Goal: Complete application form: Complete application form

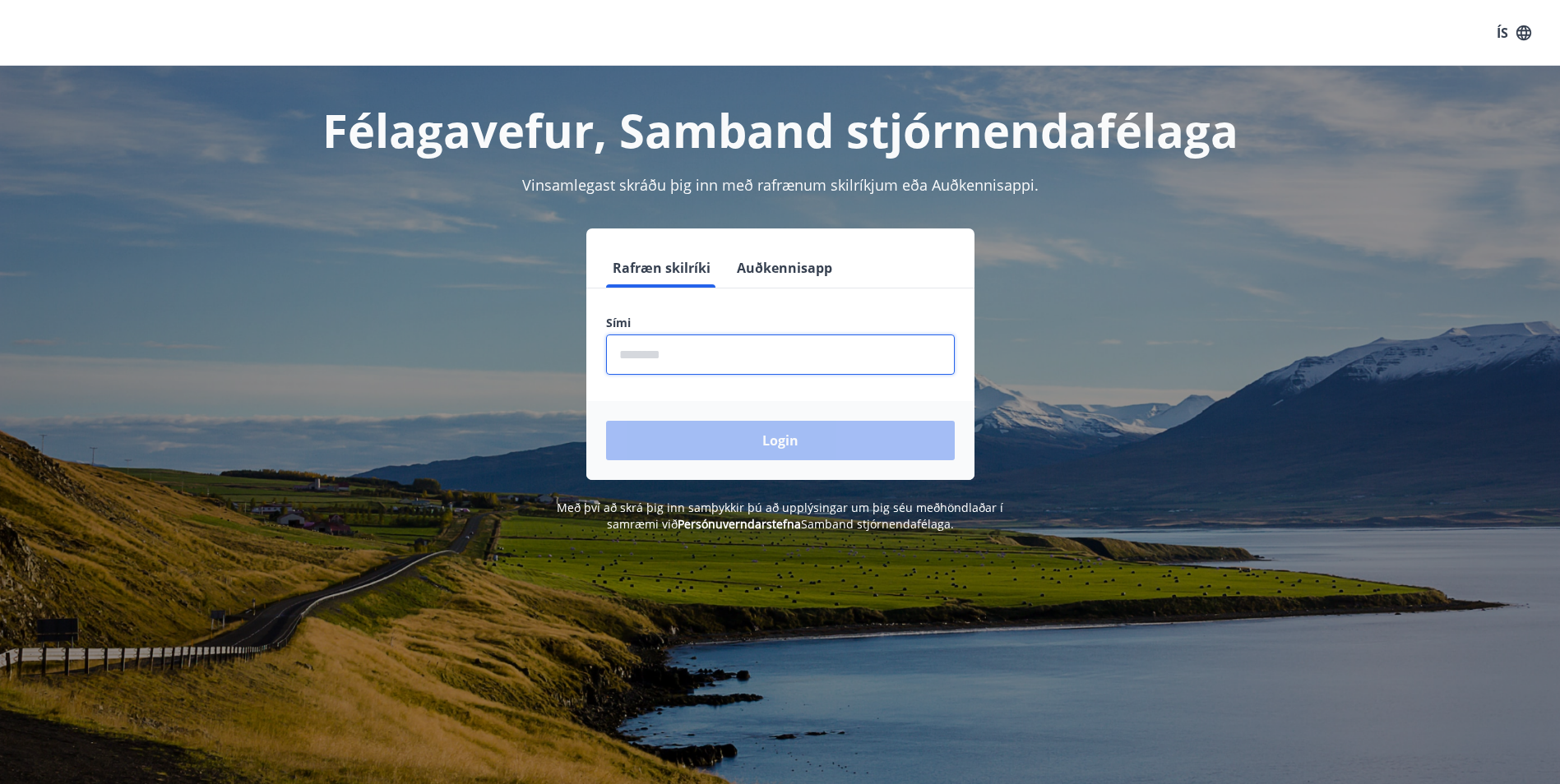
click at [760, 352] on input "phone" at bounding box center [780, 355] width 349 height 40
type input "********"
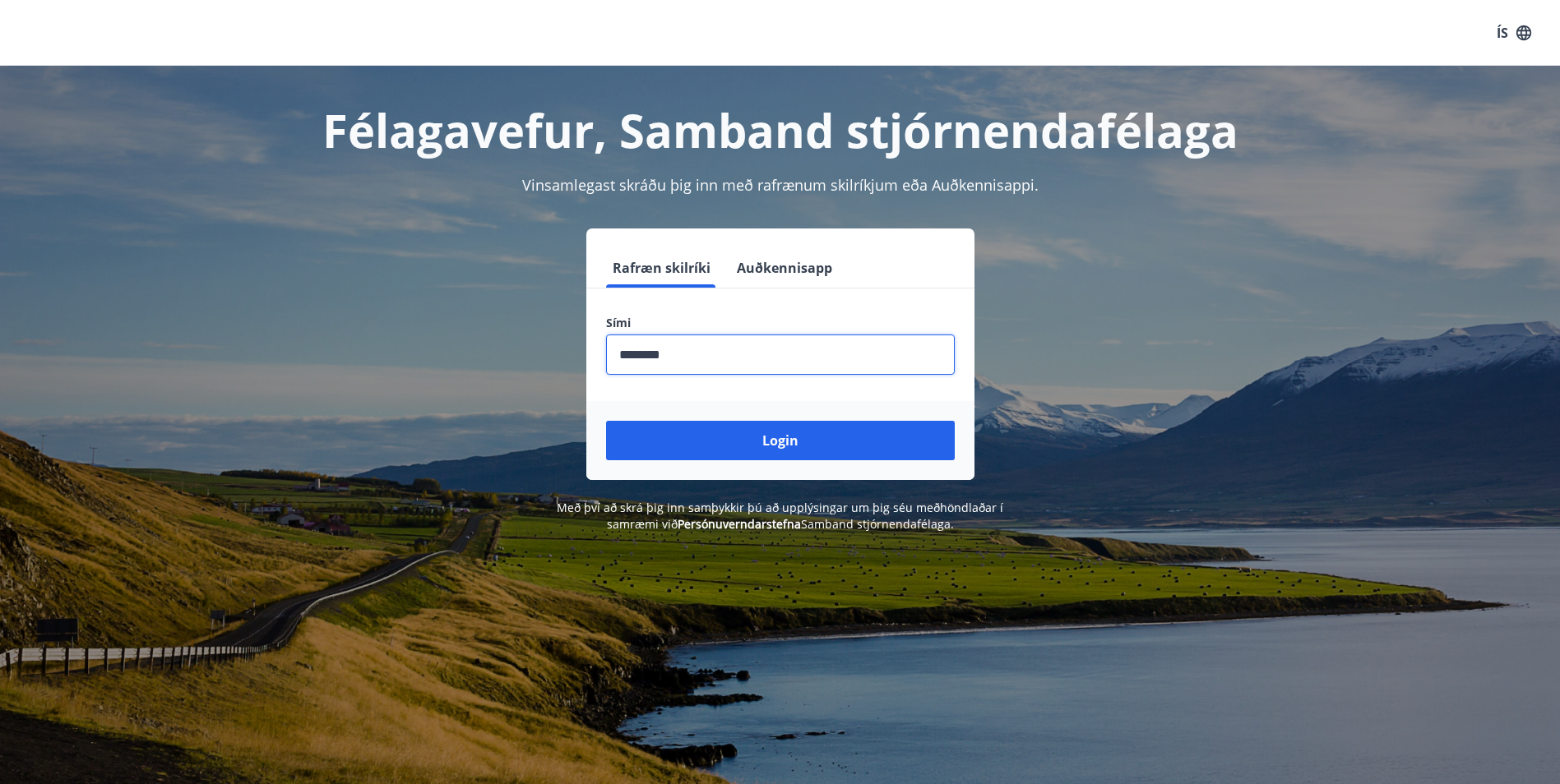
click at [737, 435] on button "Login" at bounding box center [780, 441] width 349 height 39
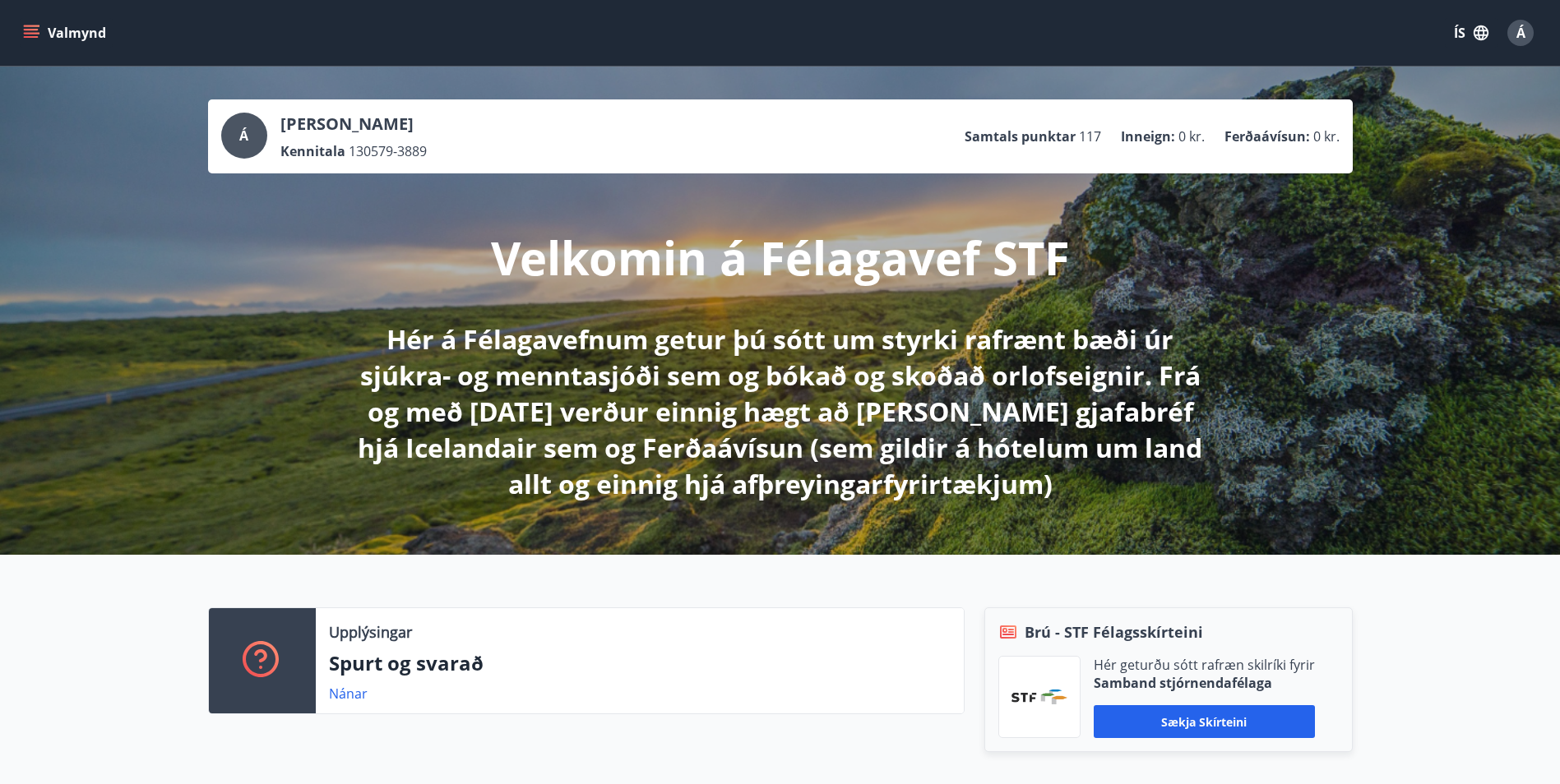
click at [33, 32] on icon "menu" at bounding box center [31, 32] width 16 height 16
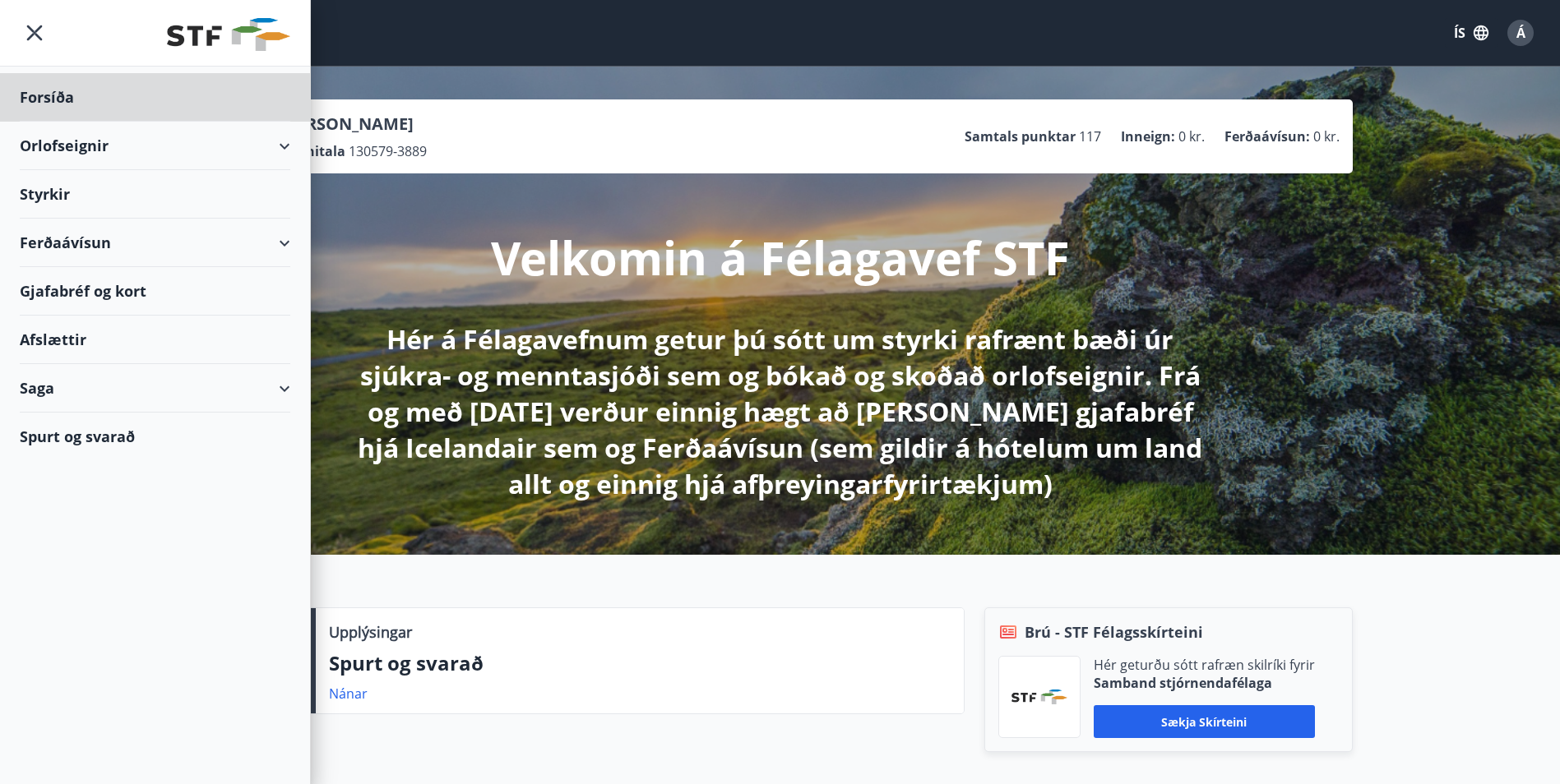
click at [61, 198] on div "Styrkir" at bounding box center [154, 194] width 270 height 49
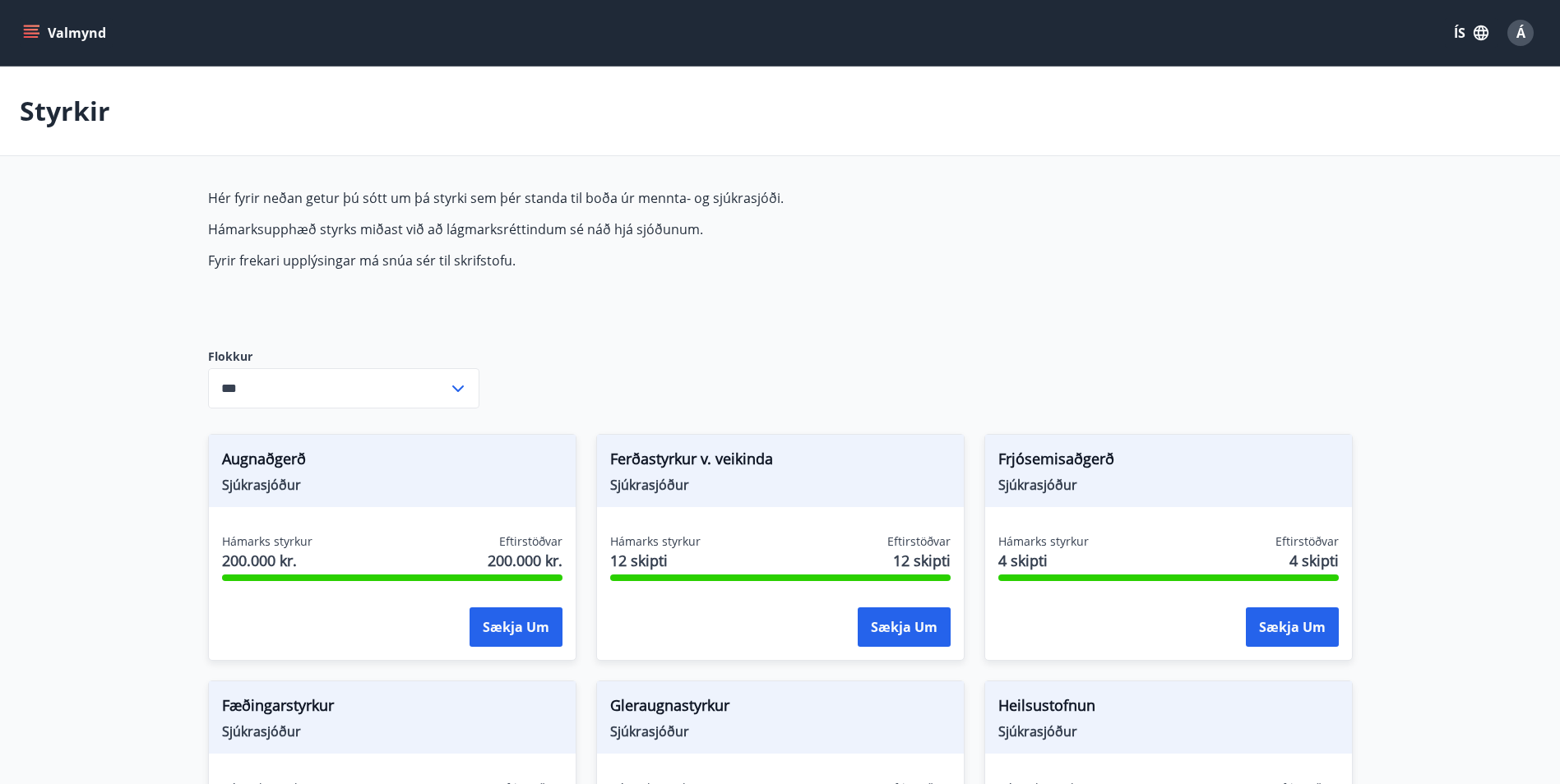
type input "***"
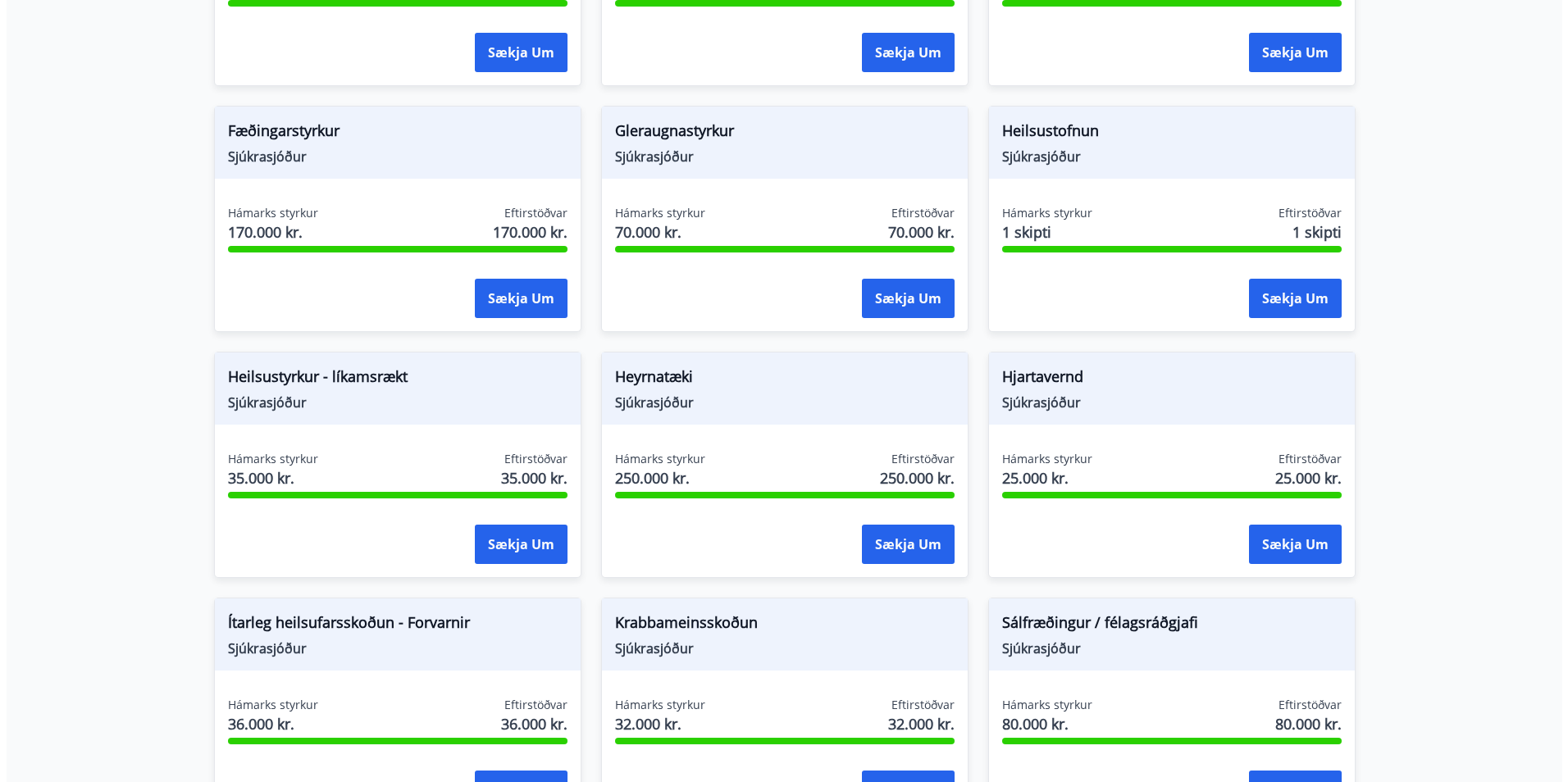
scroll to position [574, 0]
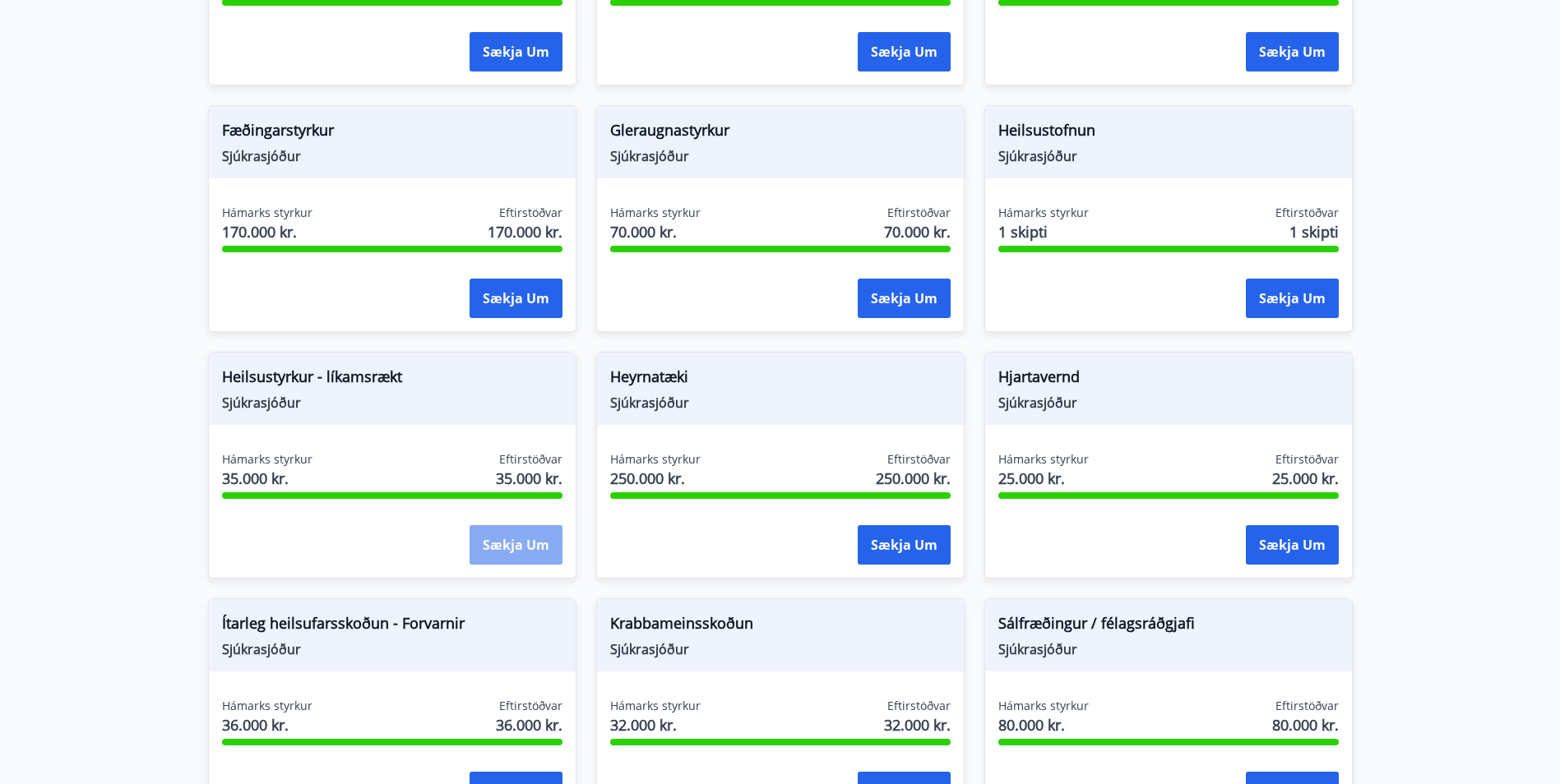
click at [540, 548] on button "Sækja um" at bounding box center [516, 545] width 93 height 39
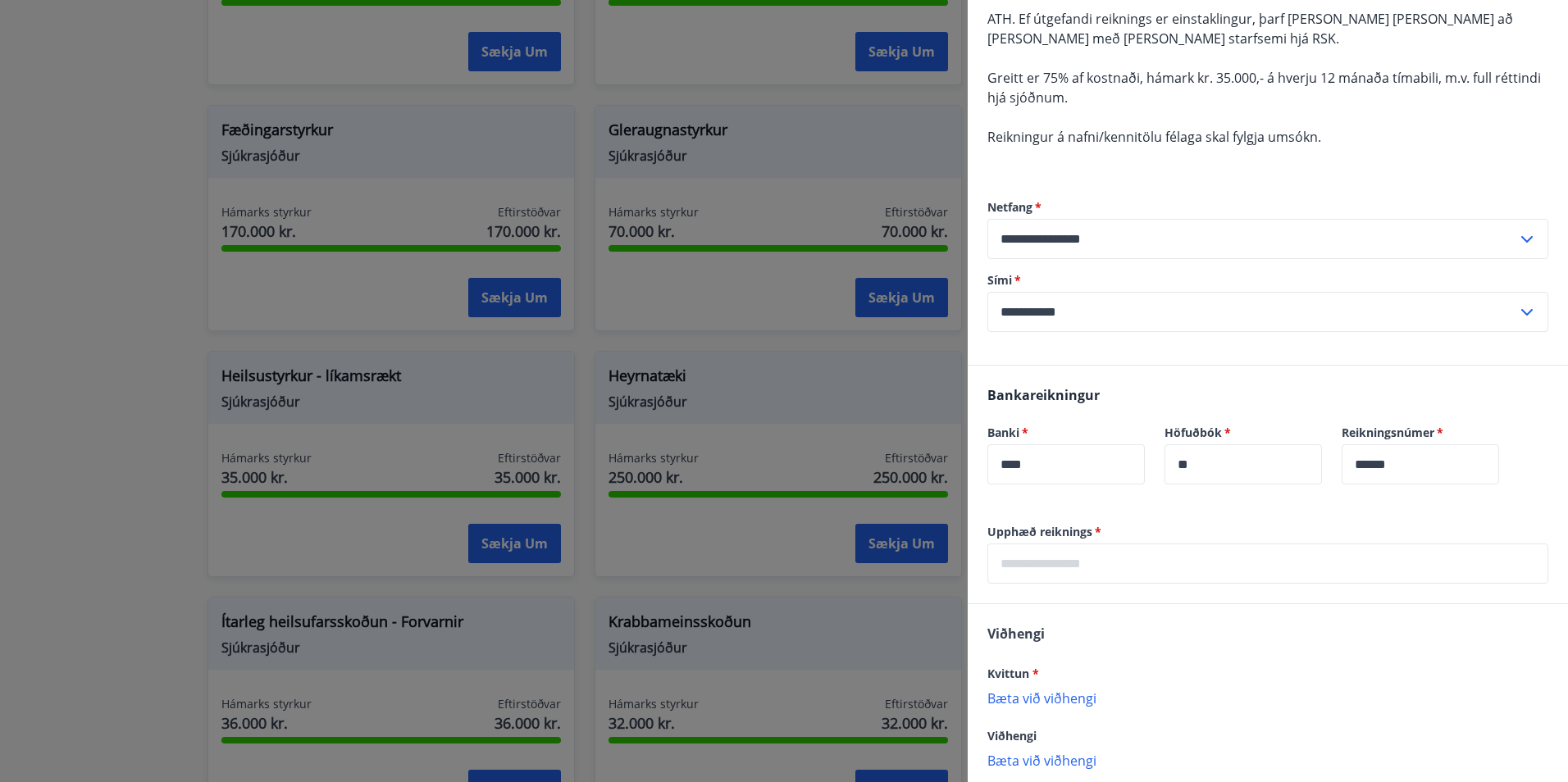
scroll to position [252, 0]
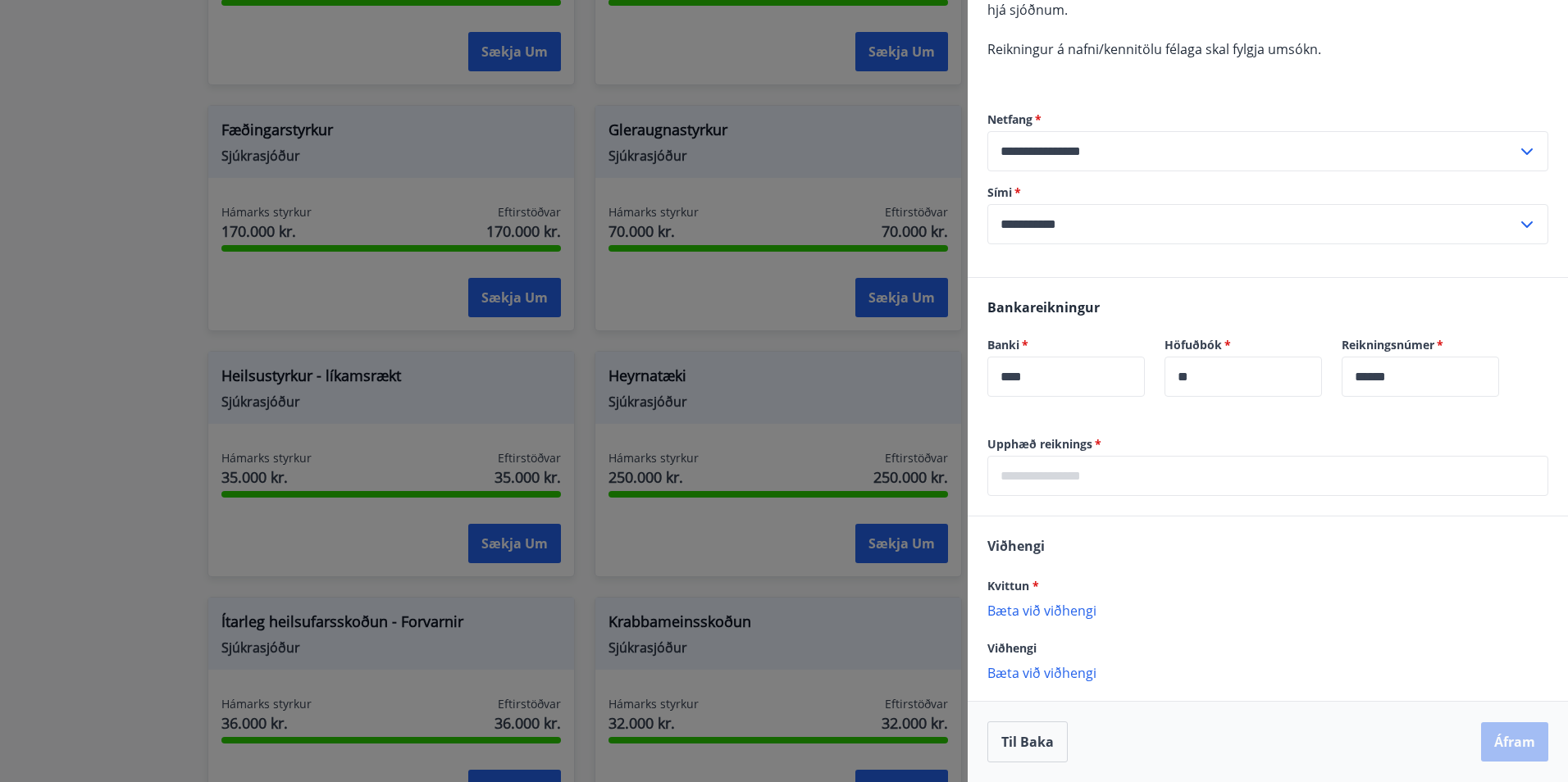
click at [1173, 468] on input "text" at bounding box center [1268, 475] width 561 height 40
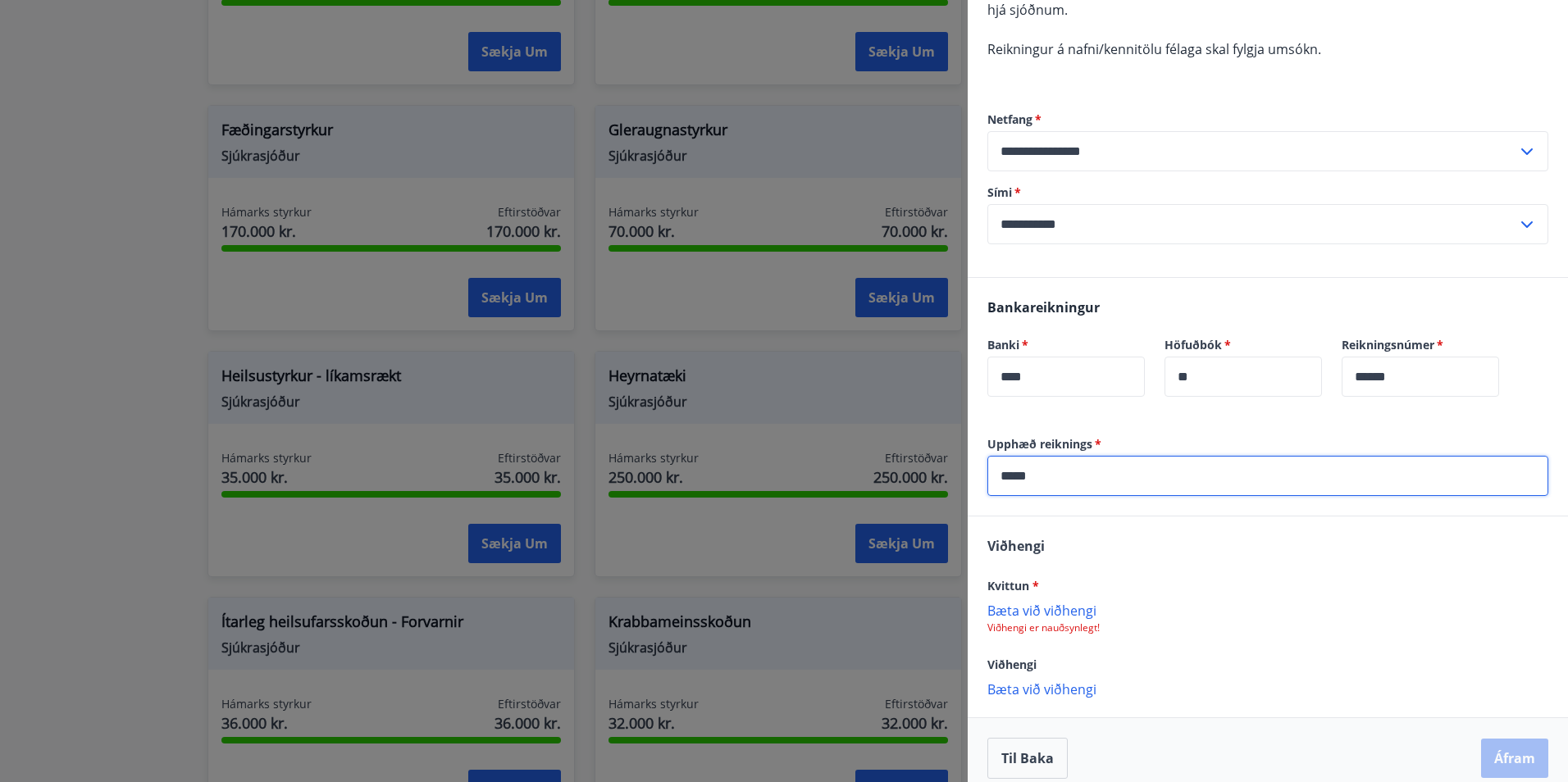
type input "*****"
click at [1062, 612] on p "Bæta við viðhengi" at bounding box center [1268, 609] width 561 height 16
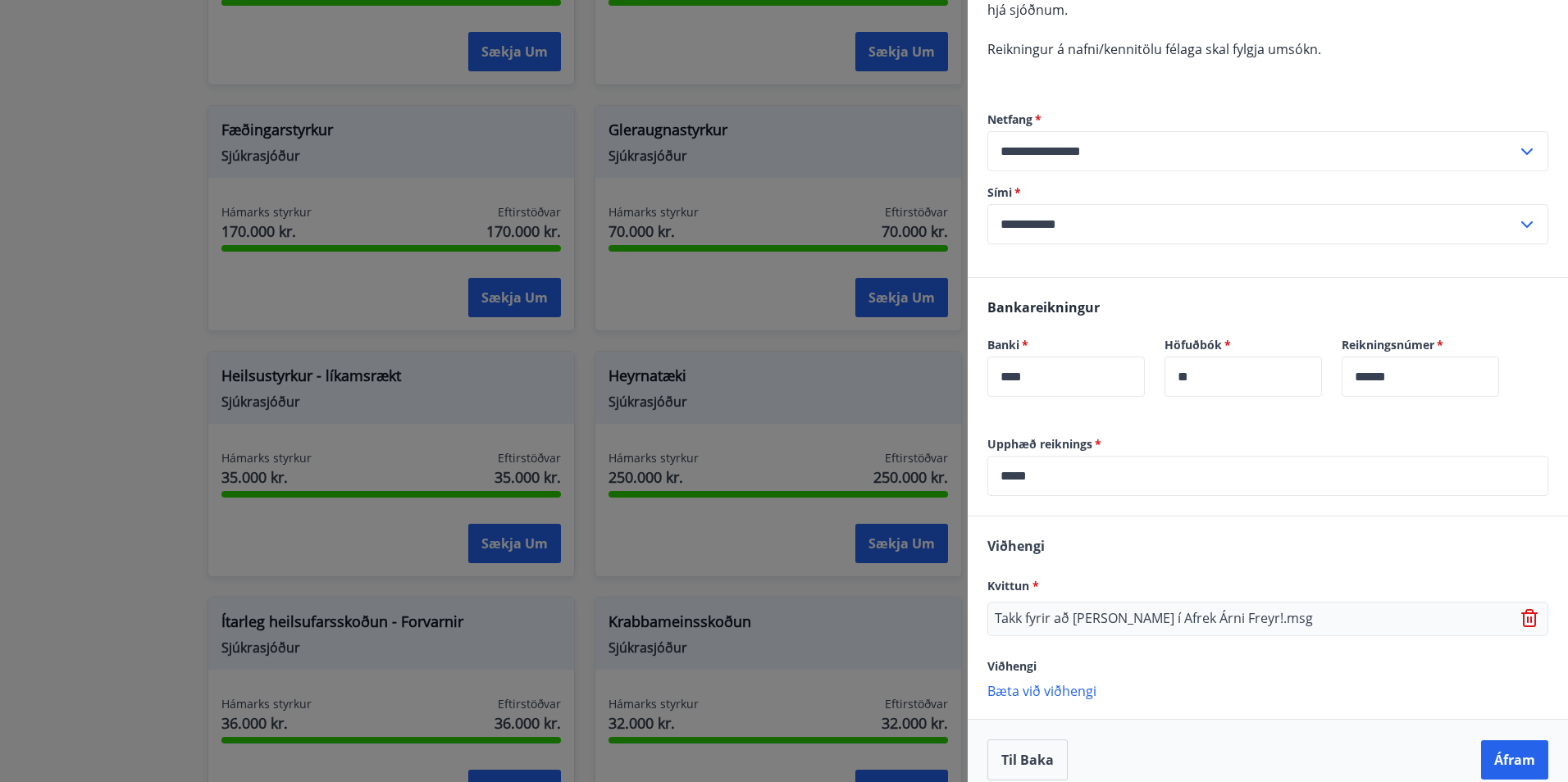
click at [1521, 615] on icon at bounding box center [1531, 619] width 20 height 20
click at [1067, 611] on p "Bæta við viðhengi" at bounding box center [1268, 609] width 561 height 16
click at [1503, 748] on button "Áfram" at bounding box center [1514, 760] width 67 height 39
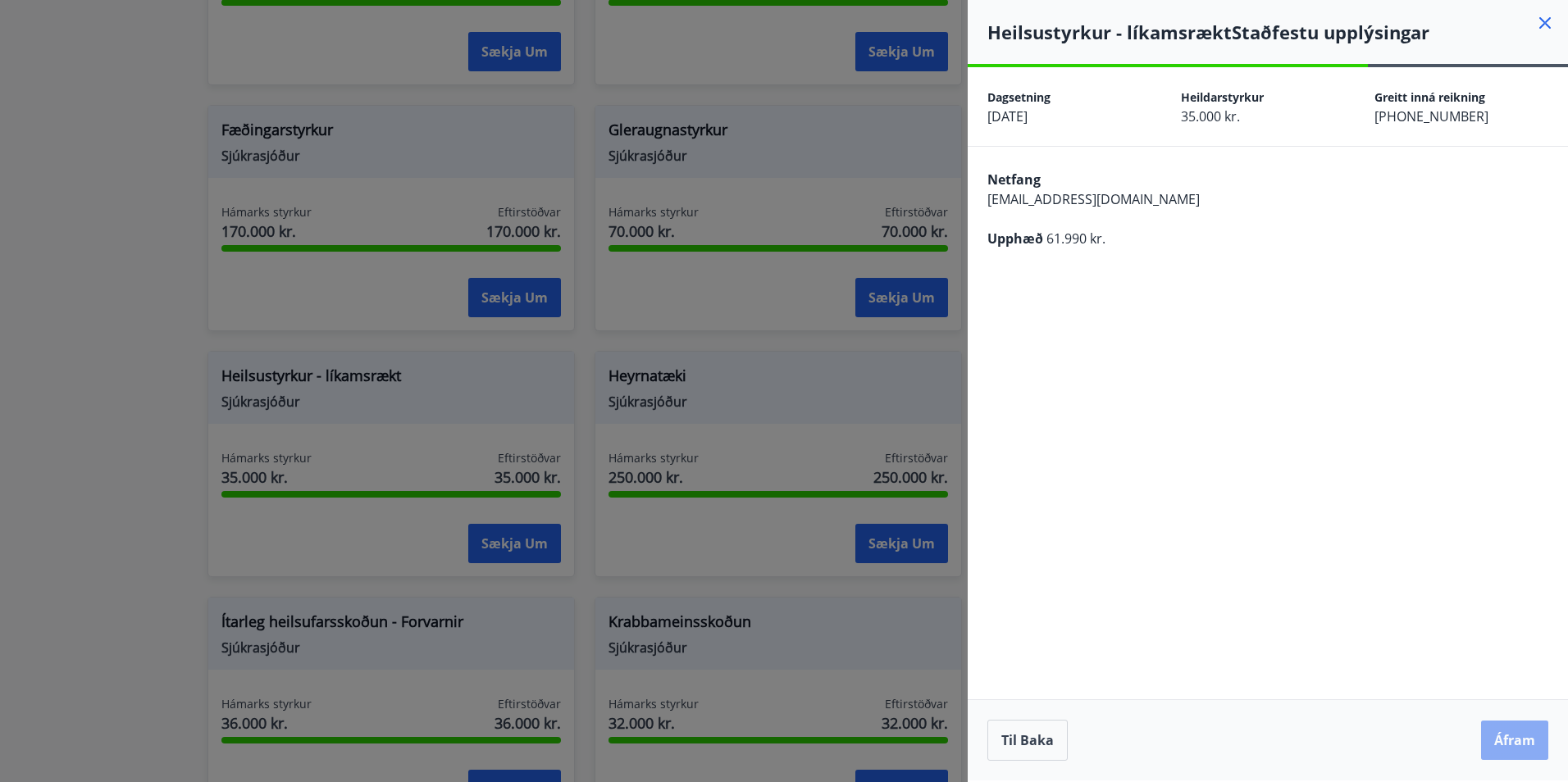
click at [1514, 728] on button "Áfram" at bounding box center [1514, 740] width 67 height 39
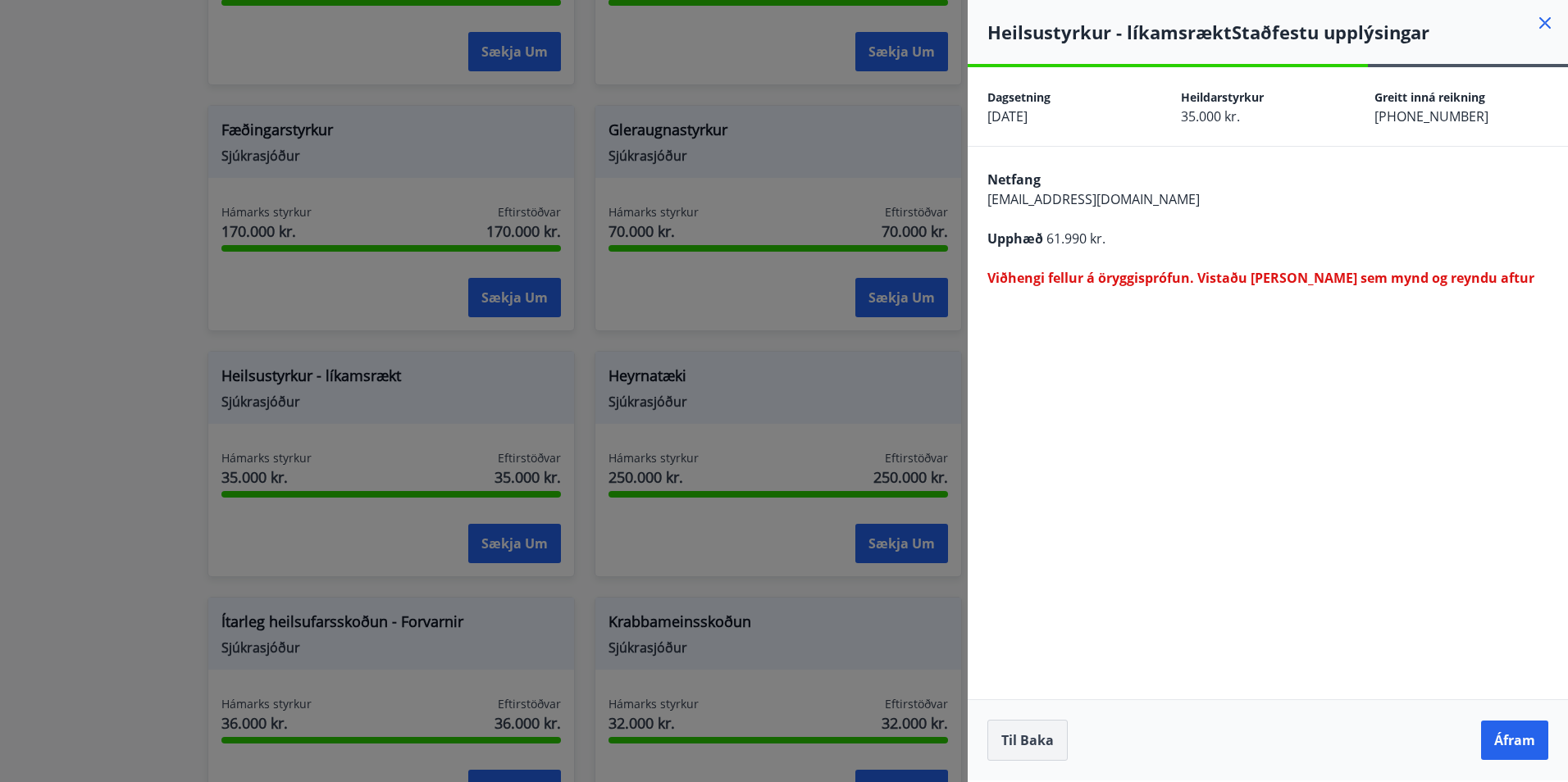
click at [1015, 735] on button "Til baka" at bounding box center [1027, 740] width 81 height 41
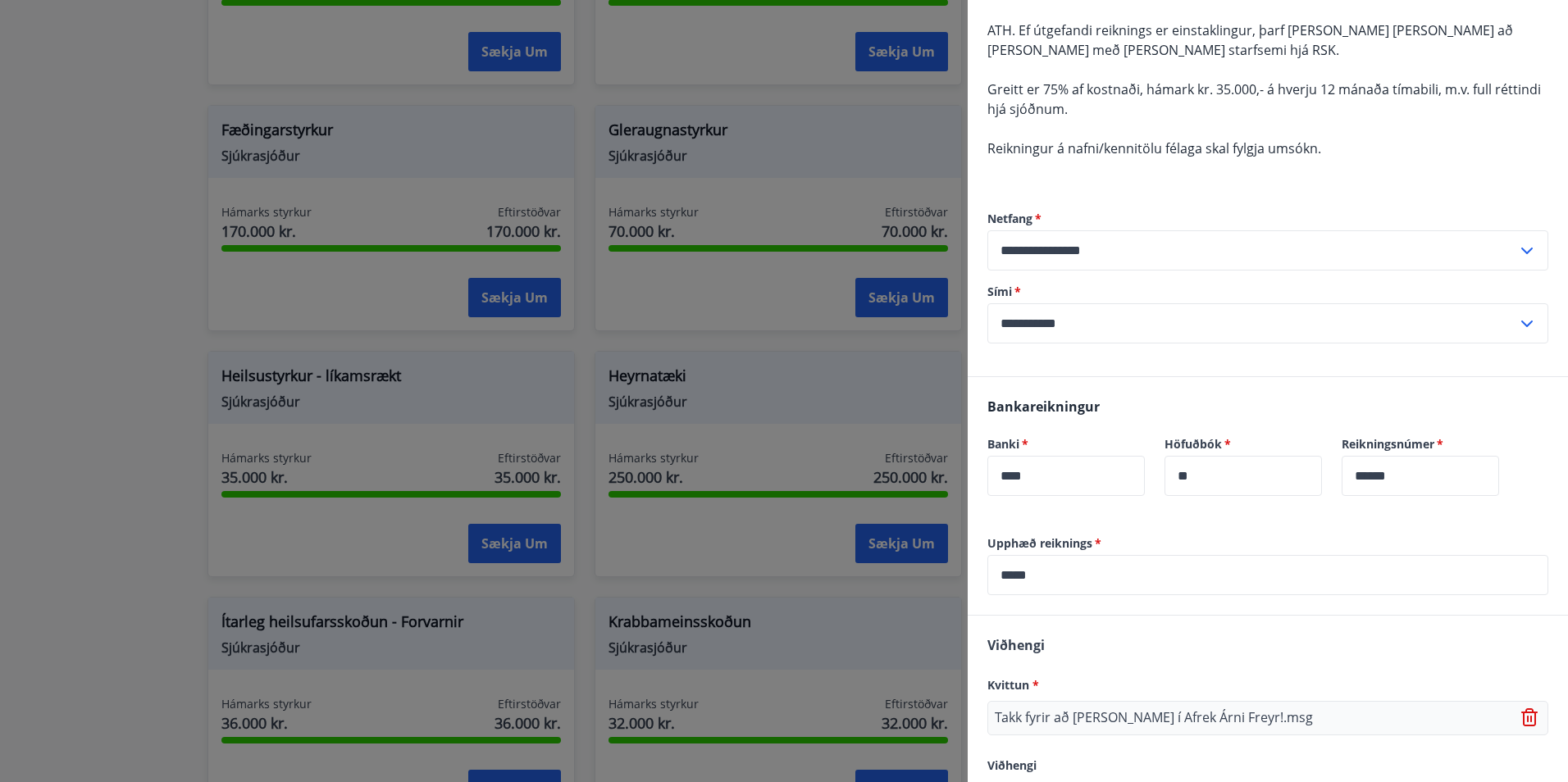
scroll to position [269, 0]
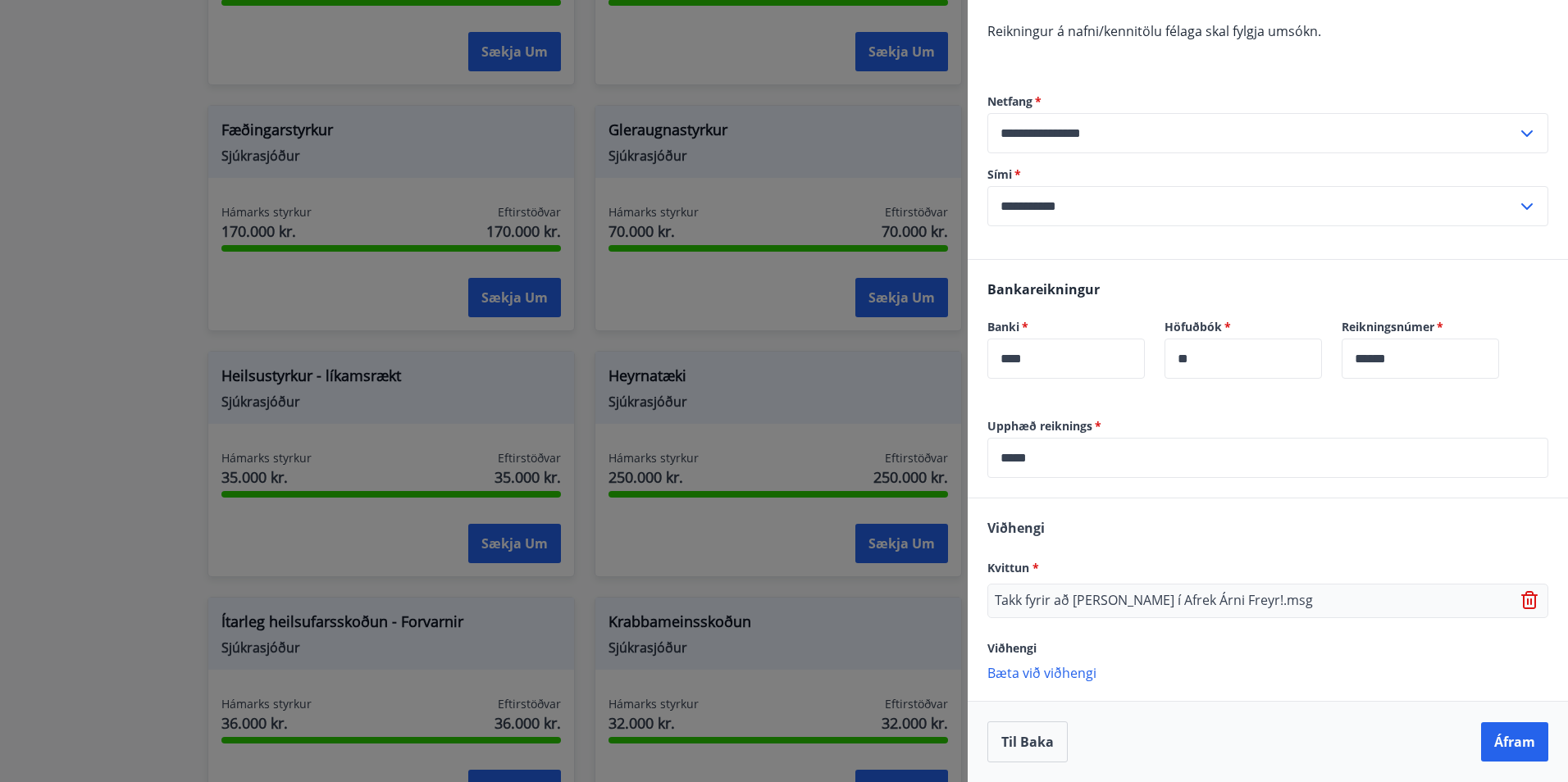
click at [1521, 598] on icon at bounding box center [1529, 599] width 16 height 18
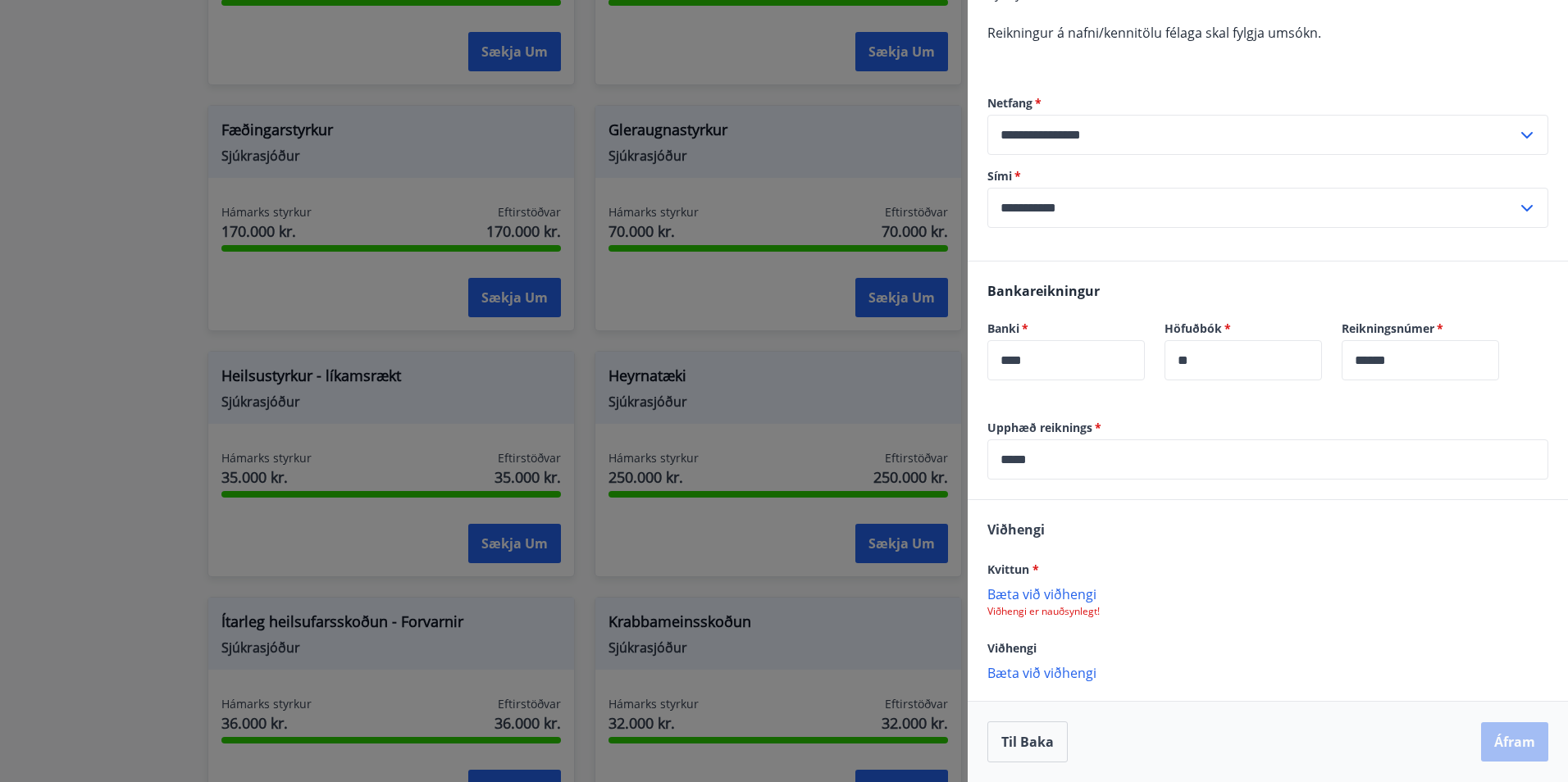
scroll to position [268, 0]
click at [1064, 602] on p "Bæta við viðhengi" at bounding box center [1268, 593] width 561 height 16
click at [1501, 736] on button "Áfram" at bounding box center [1514, 742] width 67 height 39
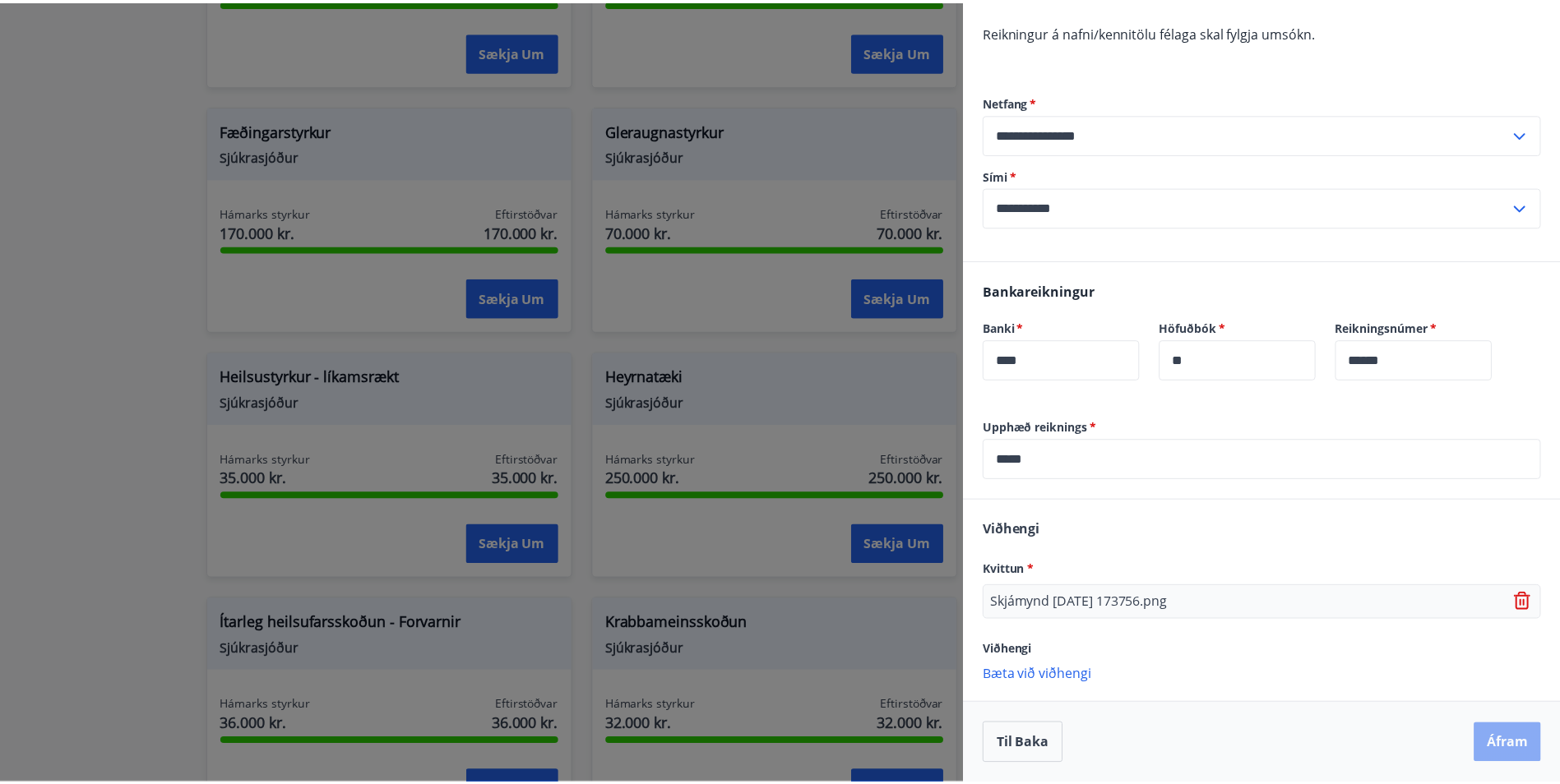
scroll to position [0, 0]
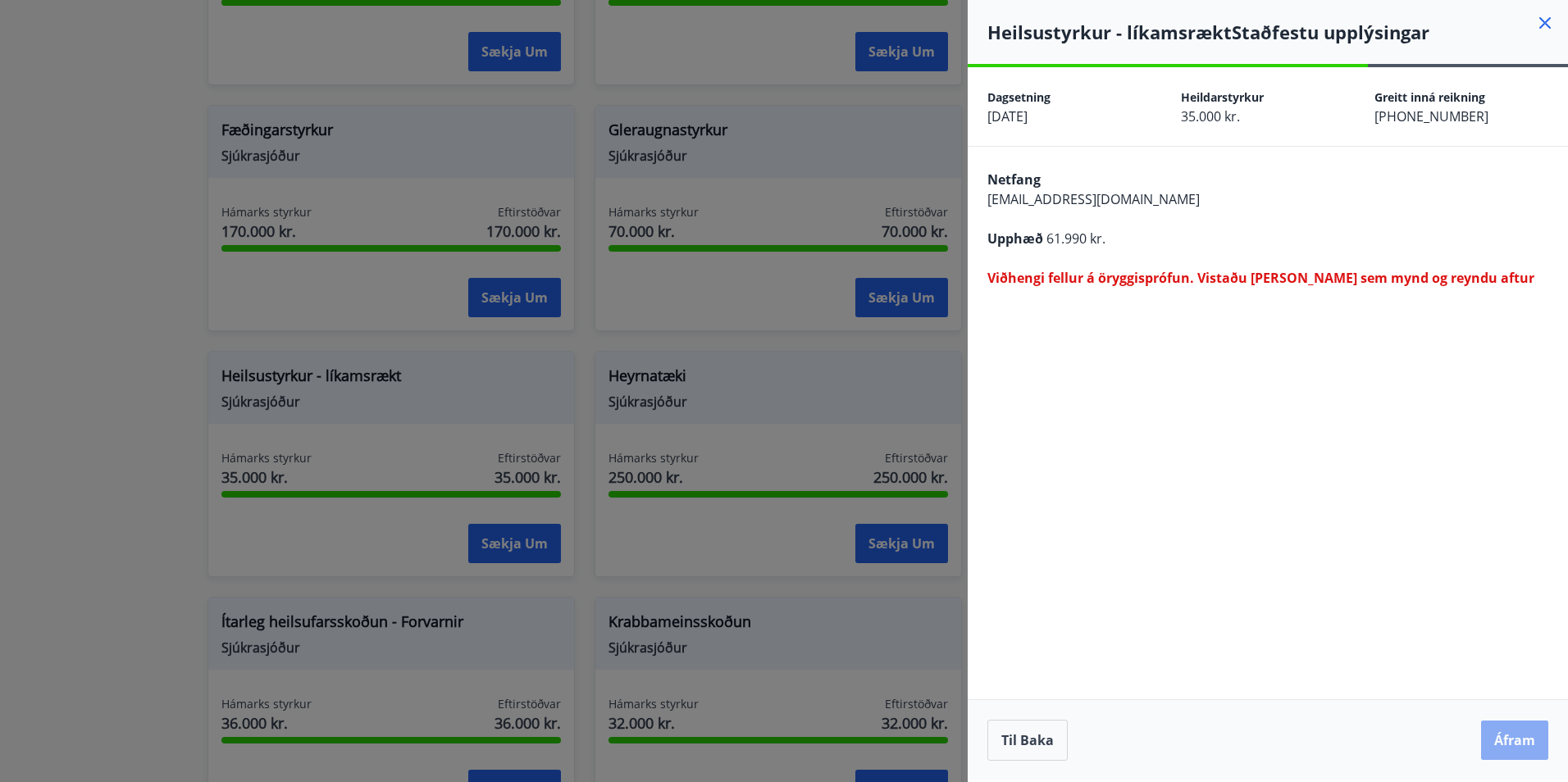
click at [1500, 741] on button "Áfram" at bounding box center [1514, 740] width 67 height 39
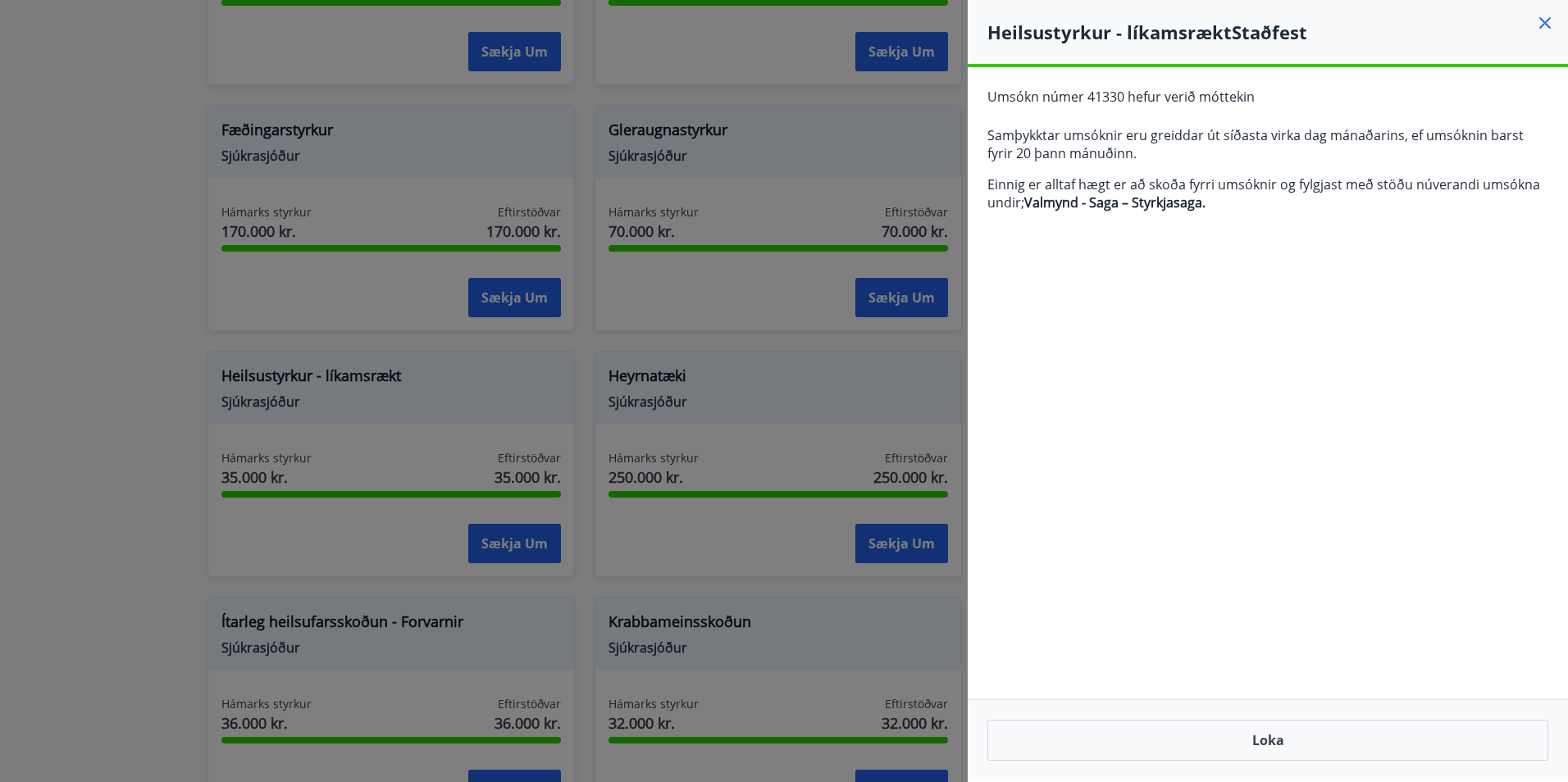
click at [1549, 27] on icon at bounding box center [1545, 23] width 12 height 12
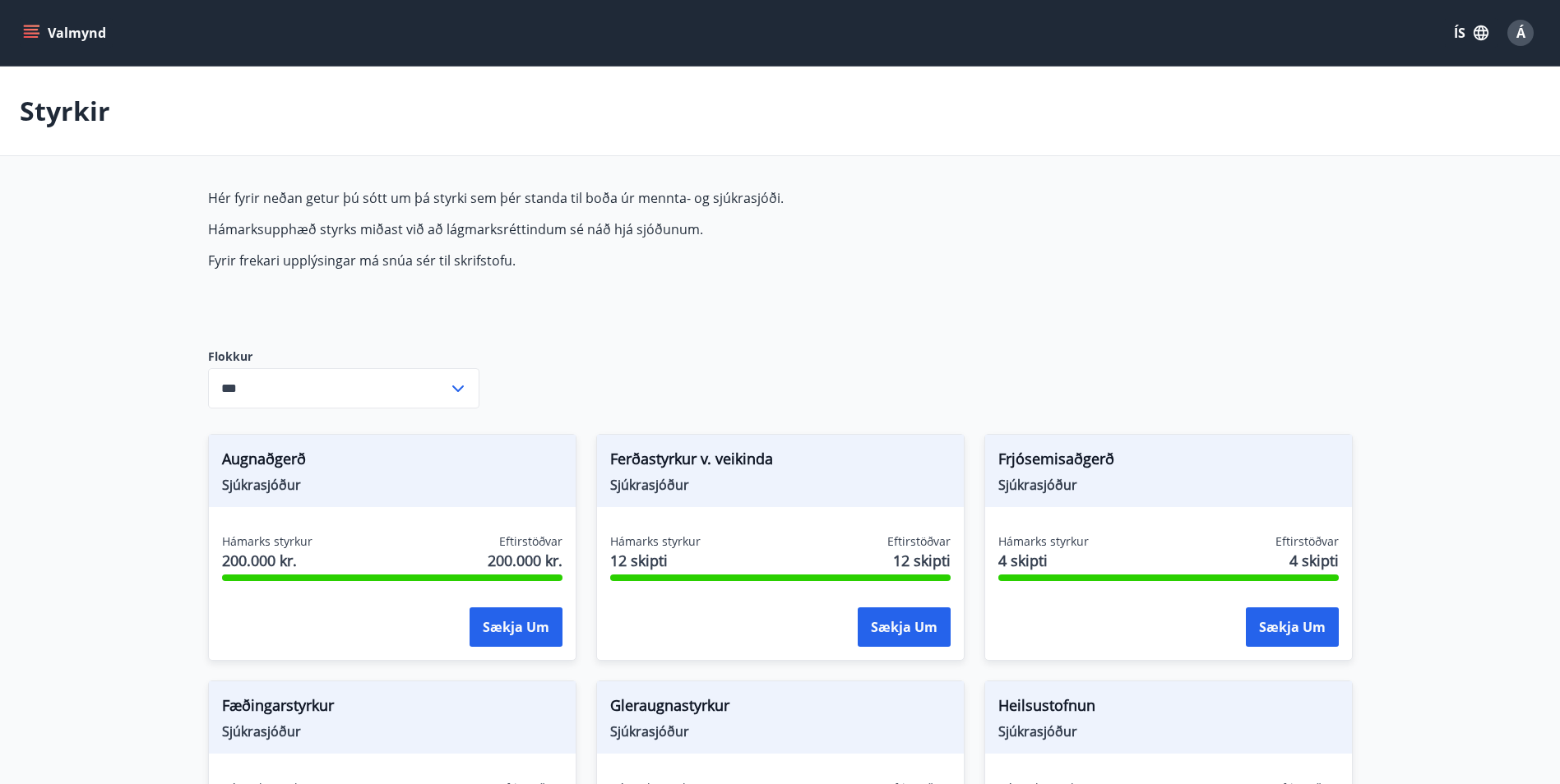
click at [63, 26] on button "Valmynd" at bounding box center [66, 32] width 93 height 30
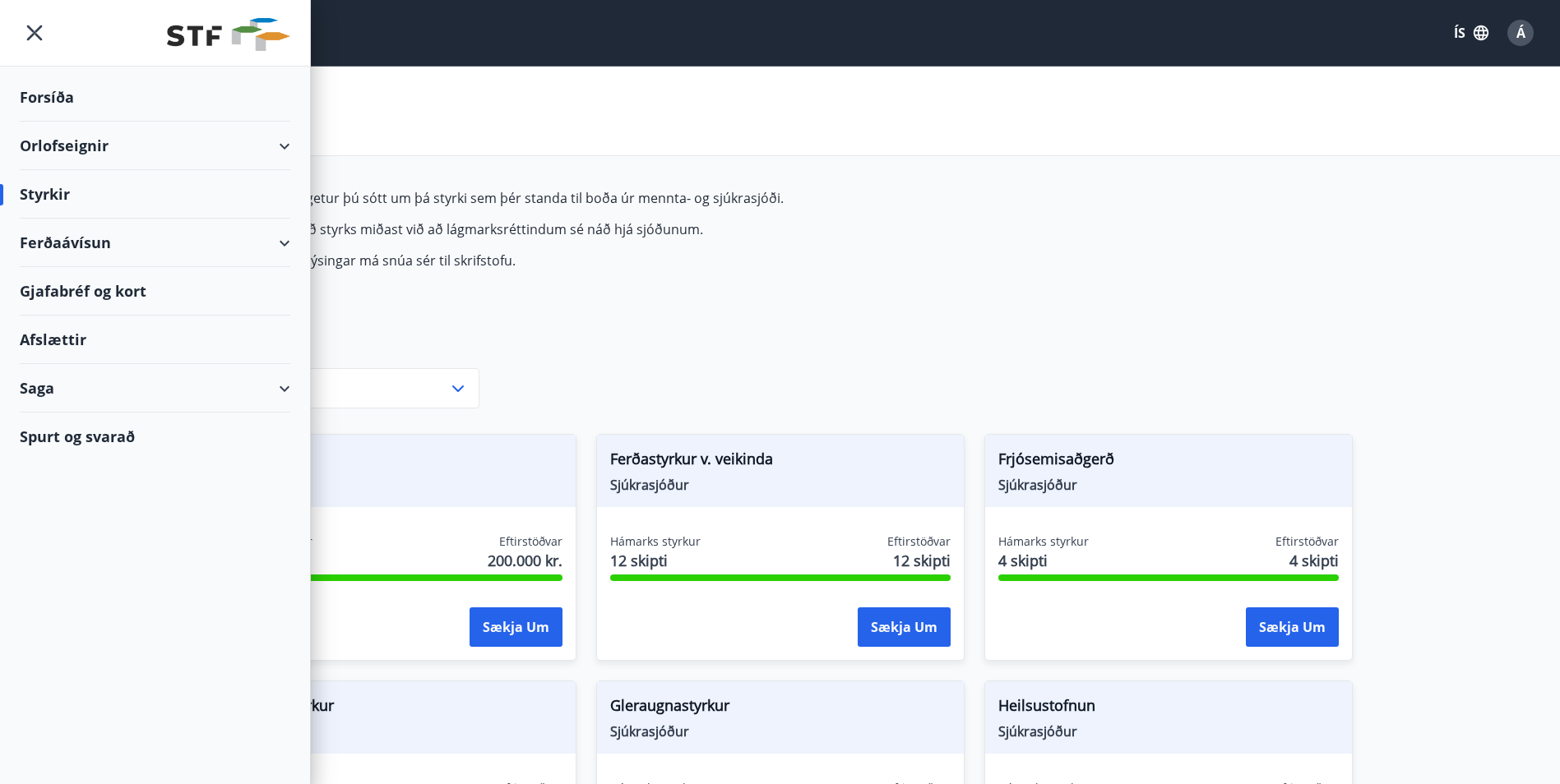
click at [107, 386] on div "Saga" at bounding box center [154, 388] width 270 height 49
click at [100, 596] on div "Styrkjasaga" at bounding box center [155, 602] width 244 height 35
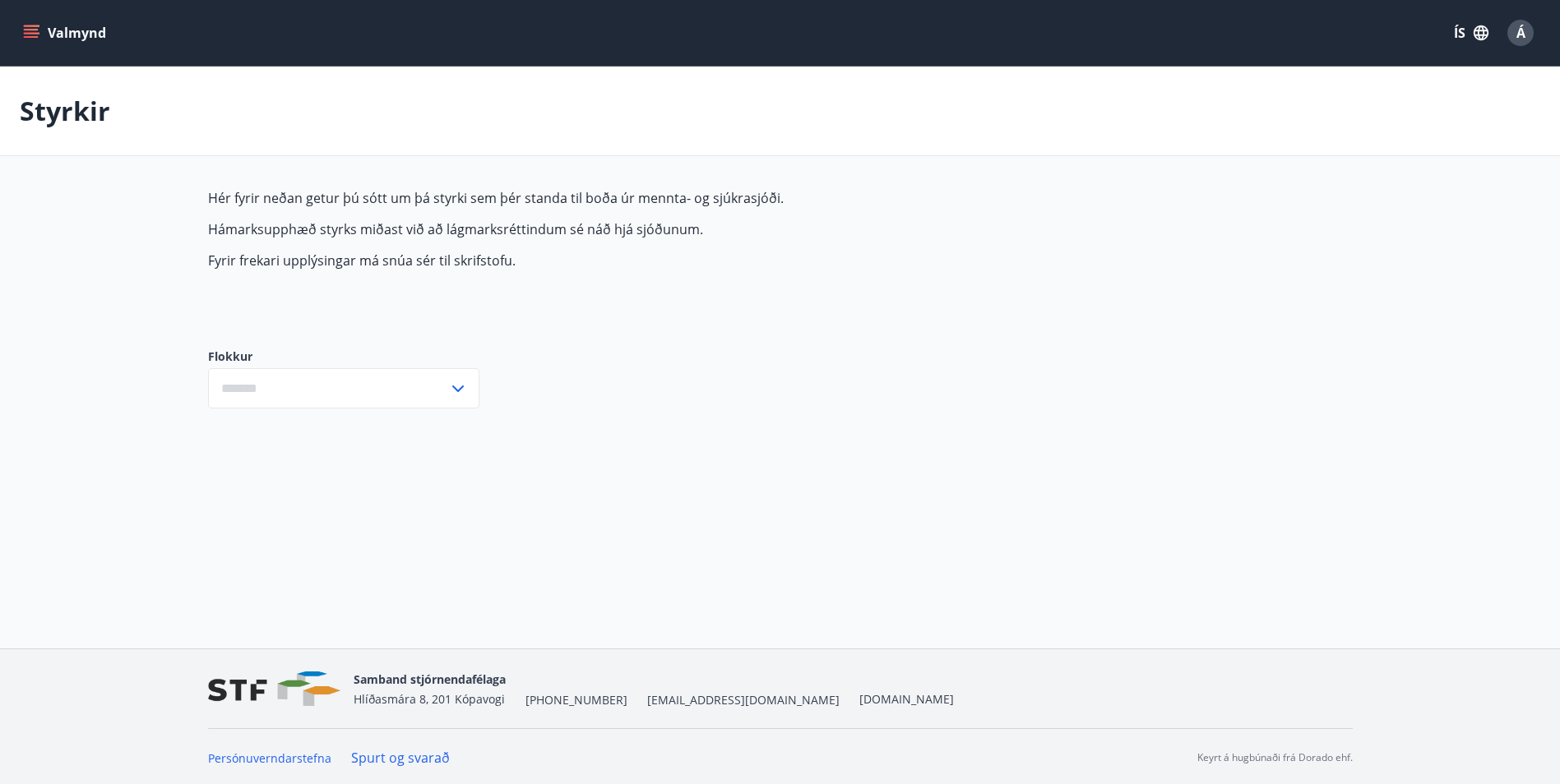
type input "***"
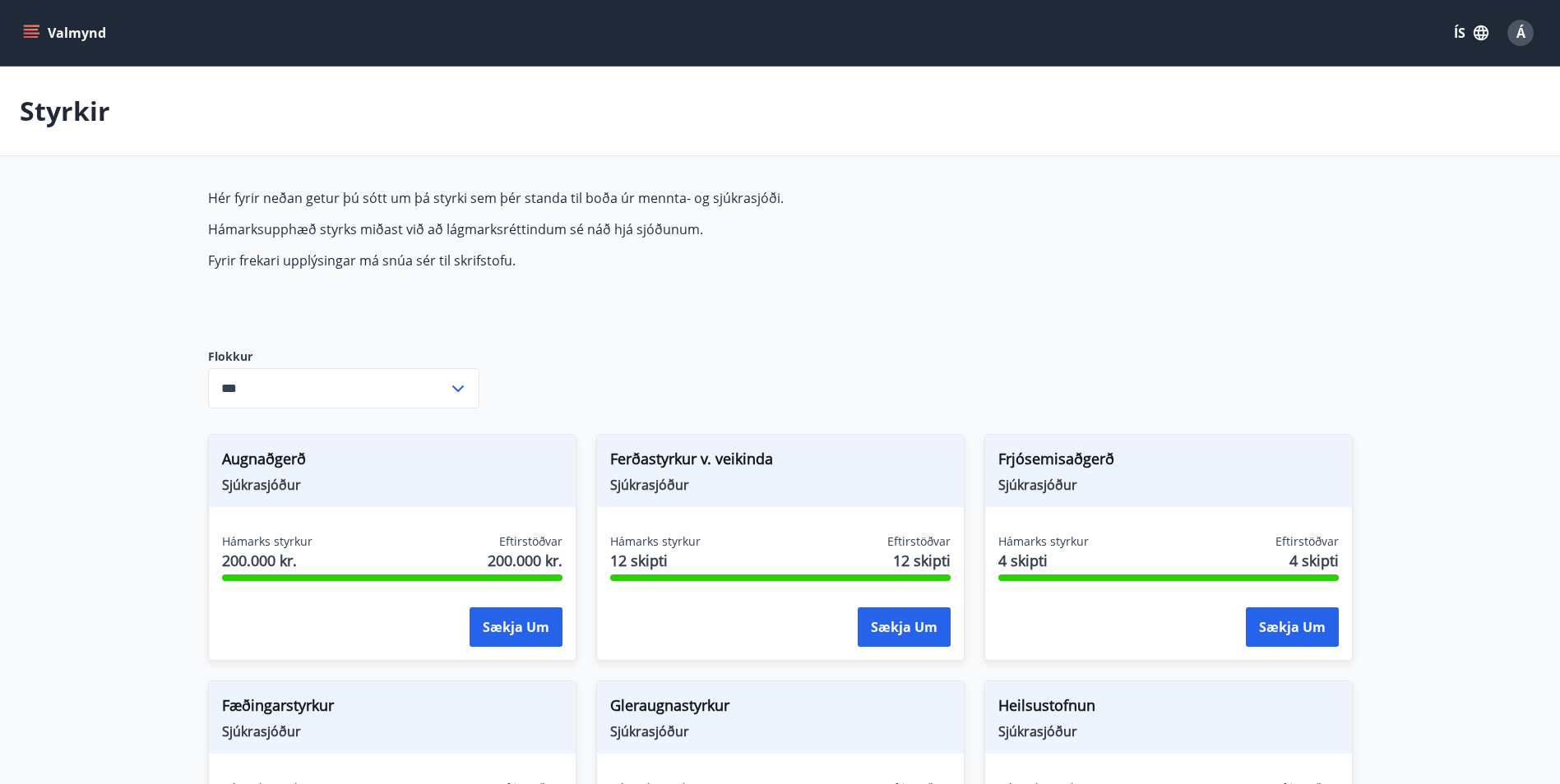
click at [458, 389] on icon at bounding box center [458, 389] width 12 height 7
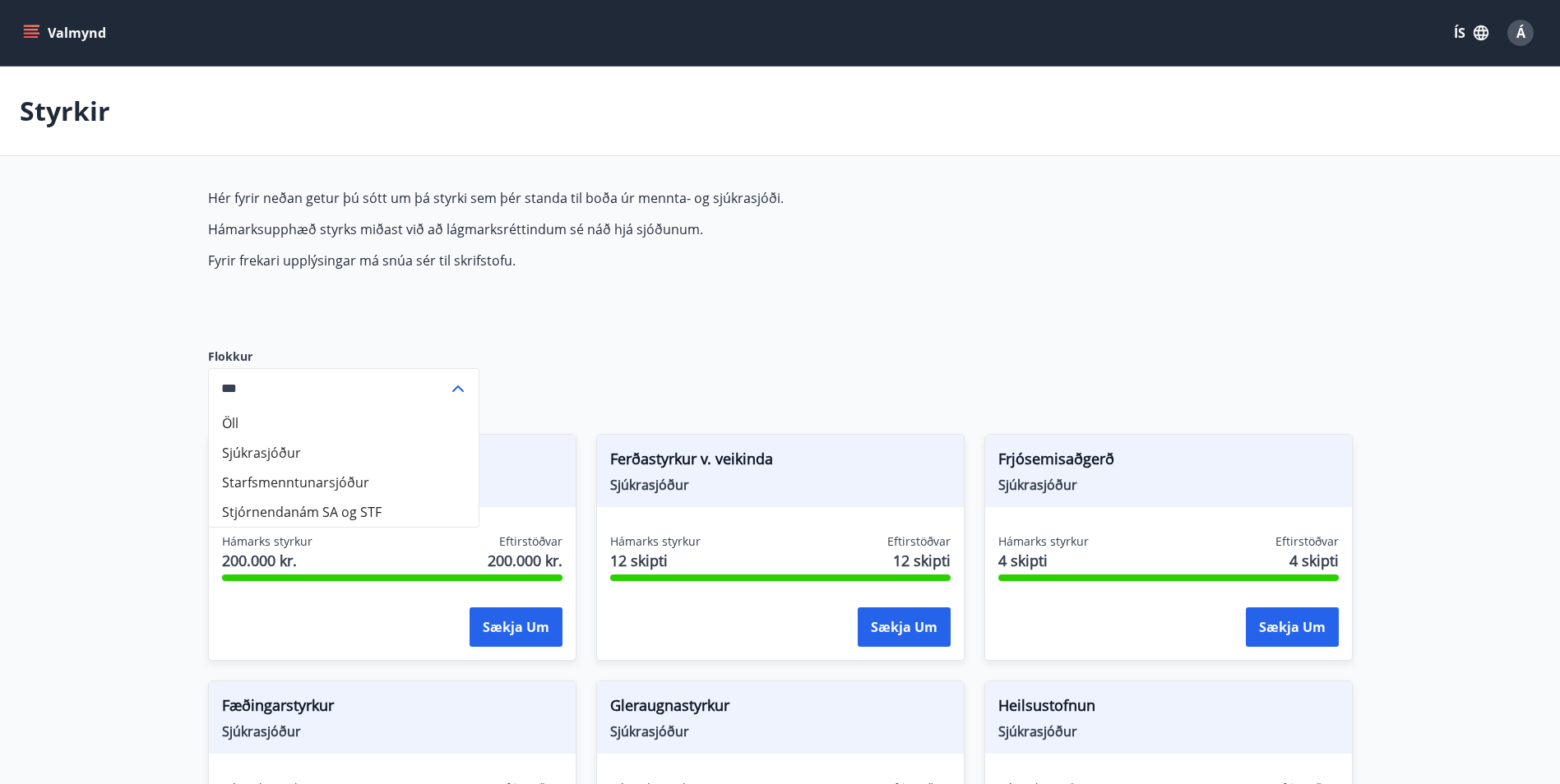
click at [458, 389] on icon at bounding box center [458, 389] width 20 height 20
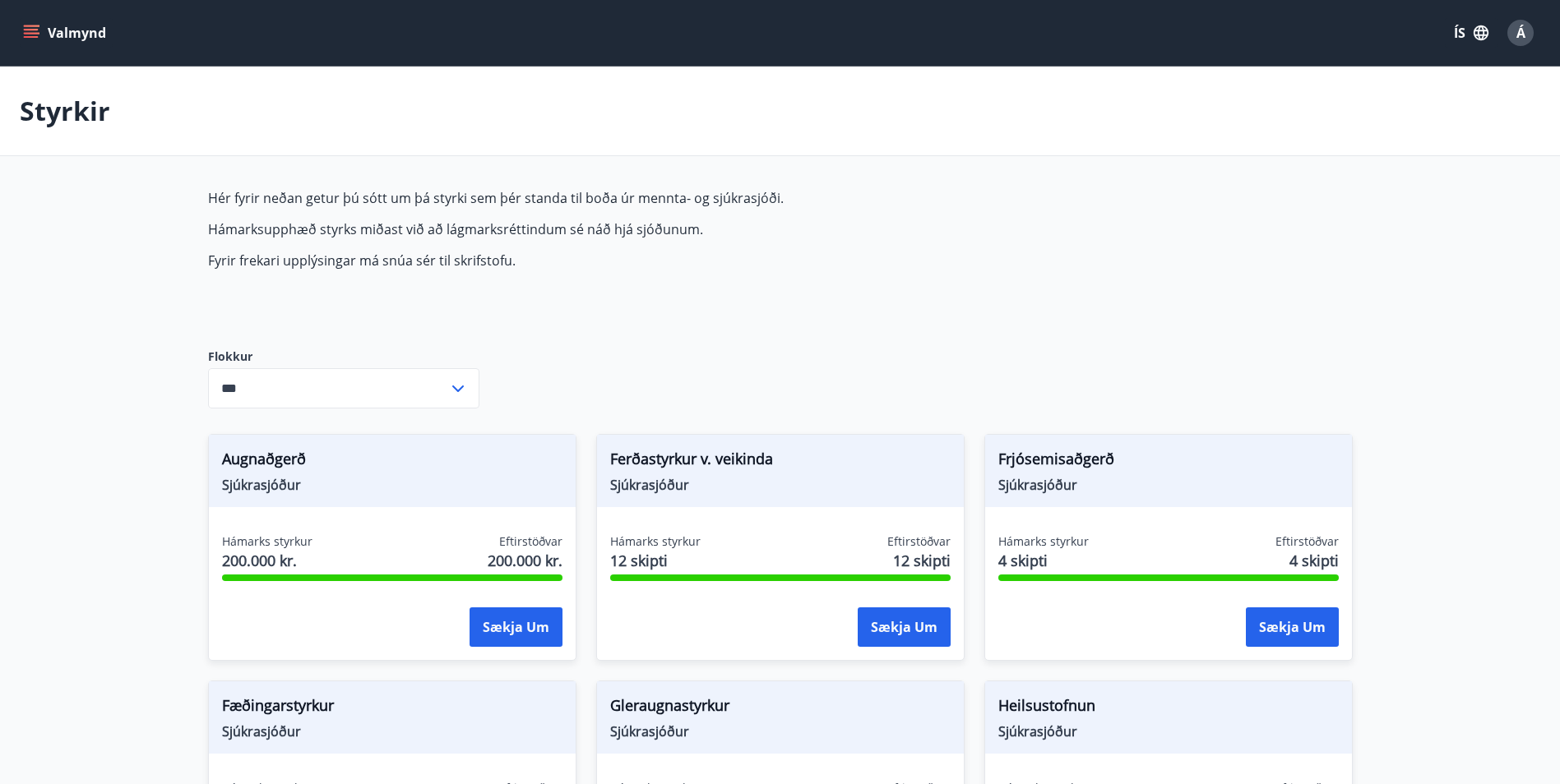
click at [41, 32] on button "Valmynd" at bounding box center [66, 32] width 93 height 30
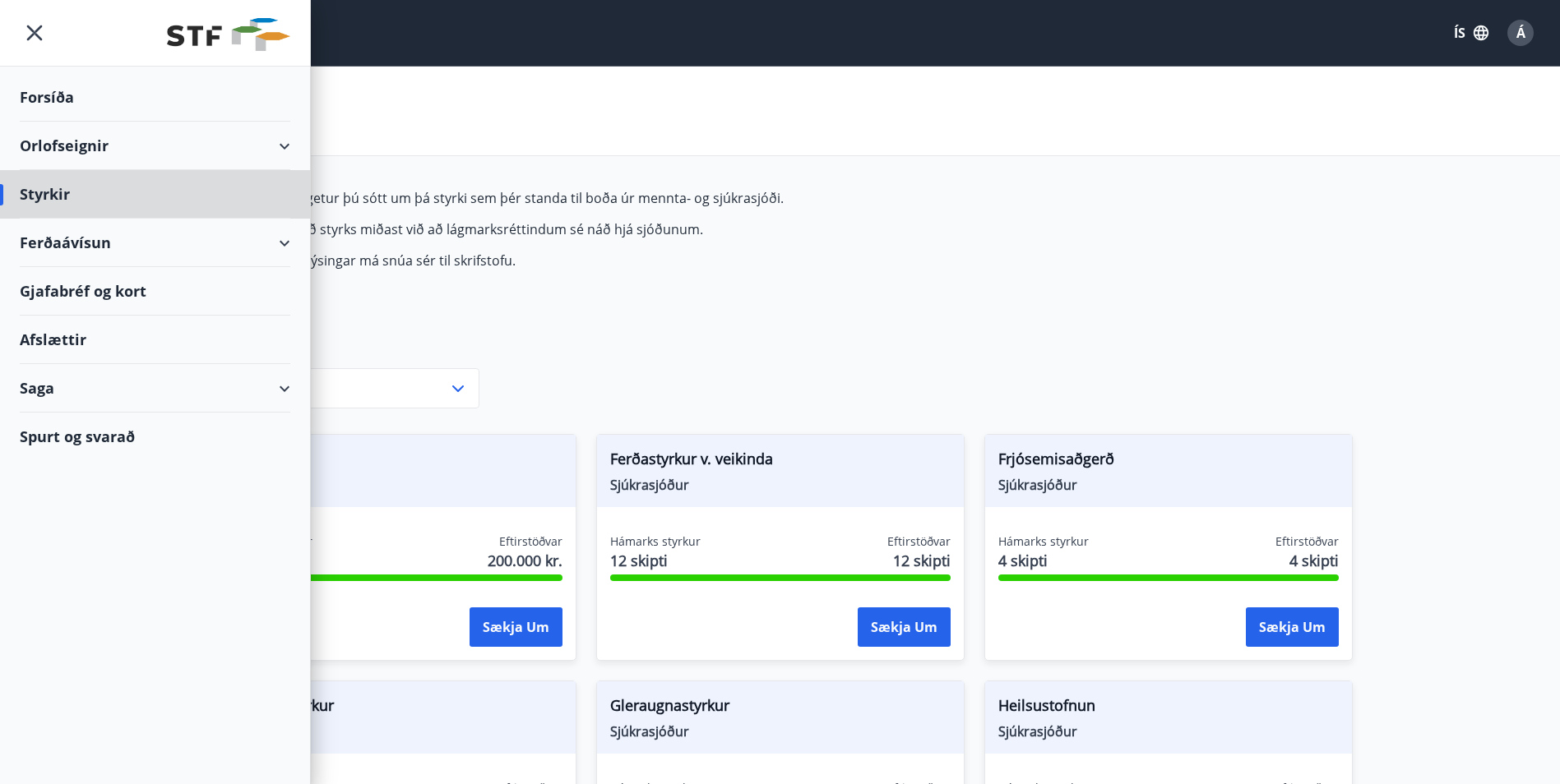
click at [66, 101] on div "Forsíða" at bounding box center [154, 97] width 270 height 49
